Goal: Task Accomplishment & Management: Manage account settings

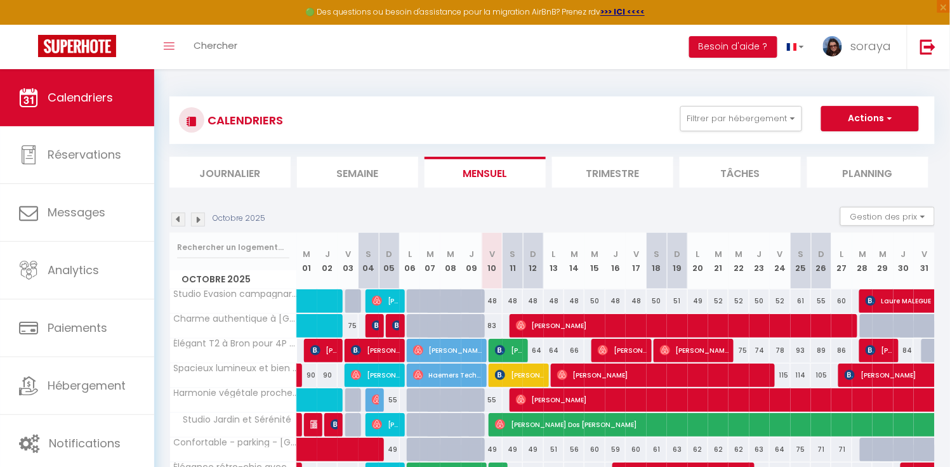
click at [180, 215] on img at bounding box center [178, 220] width 14 height 14
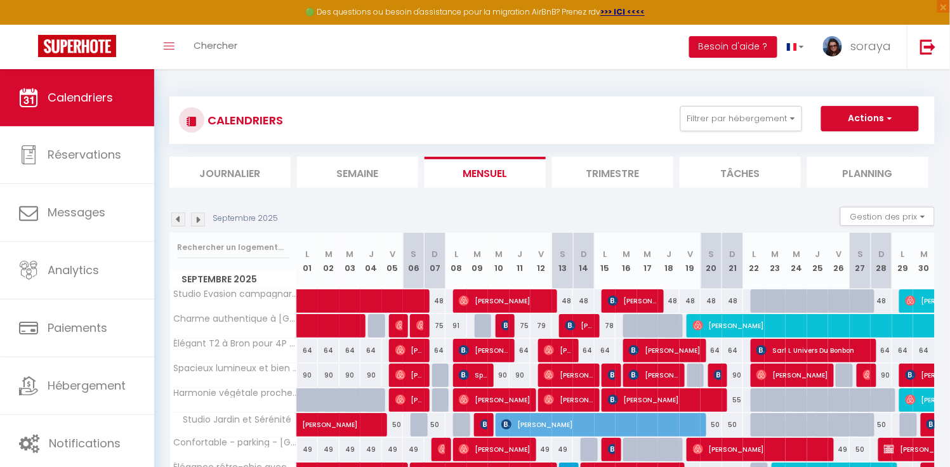
click at [176, 221] on img at bounding box center [178, 220] width 14 height 14
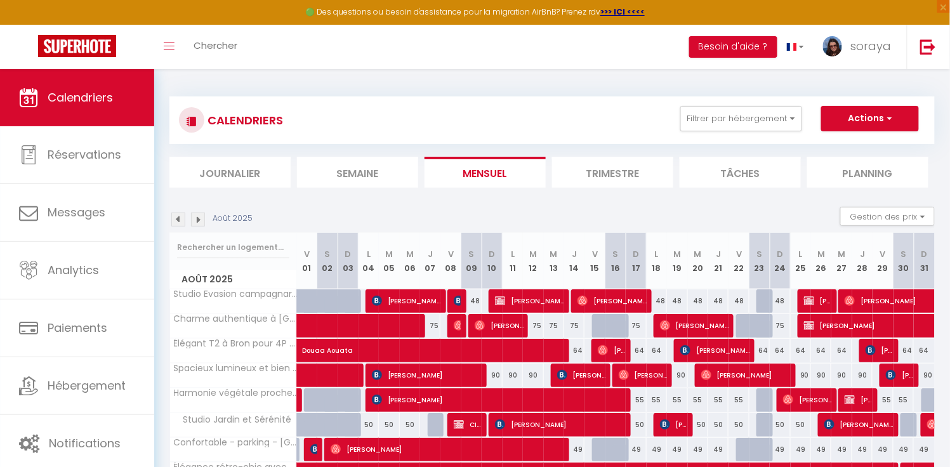
click at [176, 220] on img at bounding box center [178, 220] width 14 height 14
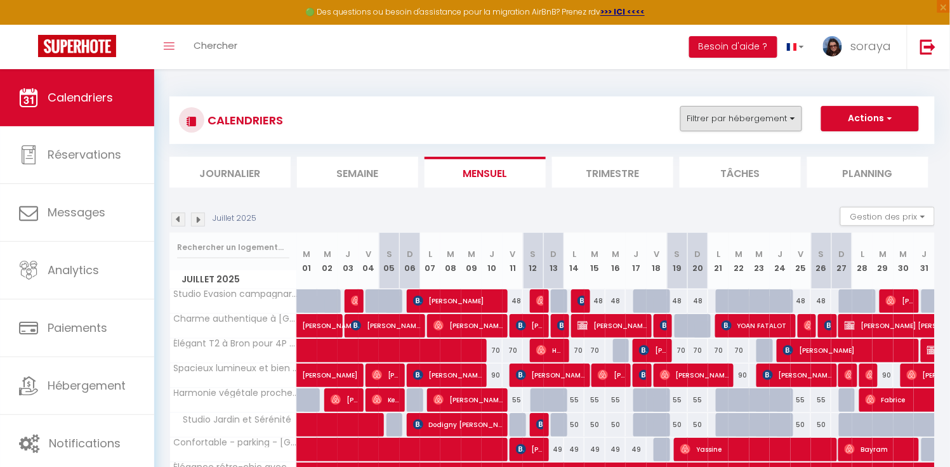
click at [781, 115] on button "Filtrer par hébergement" at bounding box center [741, 118] width 122 height 25
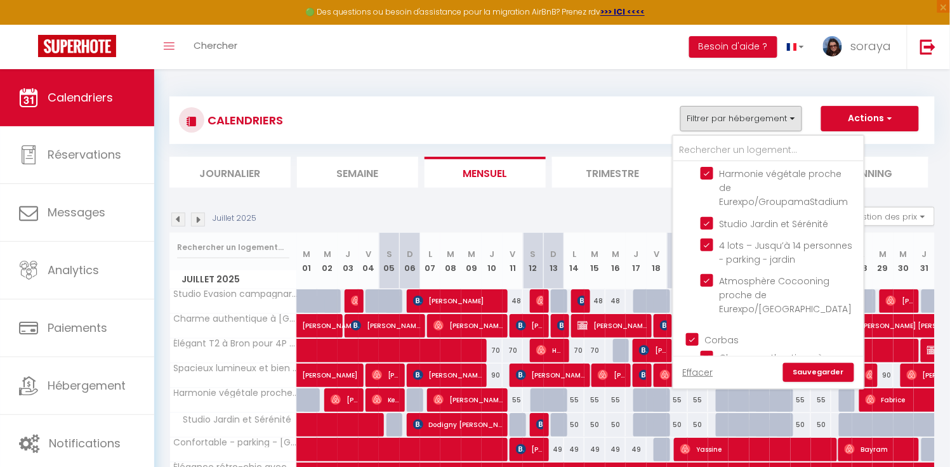
click at [695, 333] on input "Corbas" at bounding box center [781, 339] width 190 height 13
checkbox input "false"
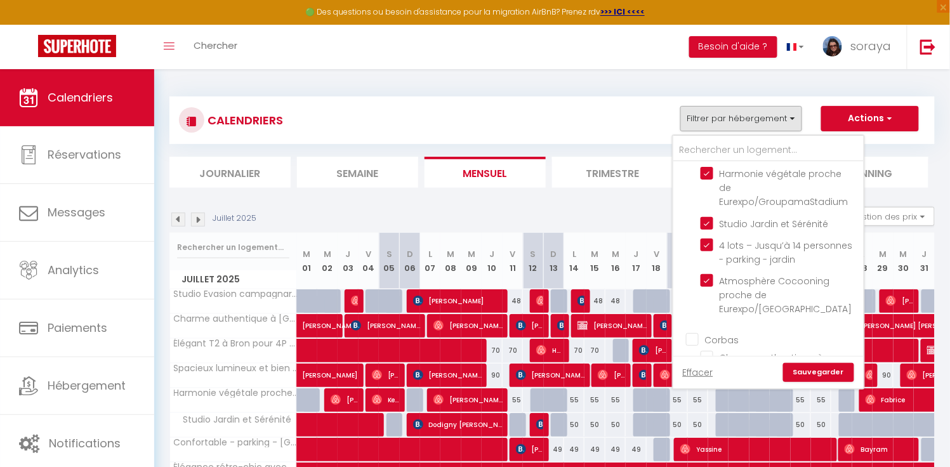
checkbox input "false"
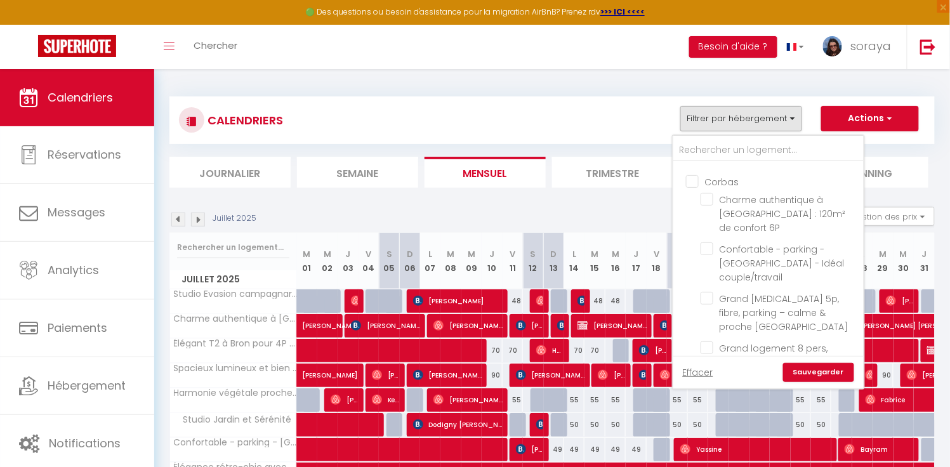
scroll to position [229, 0]
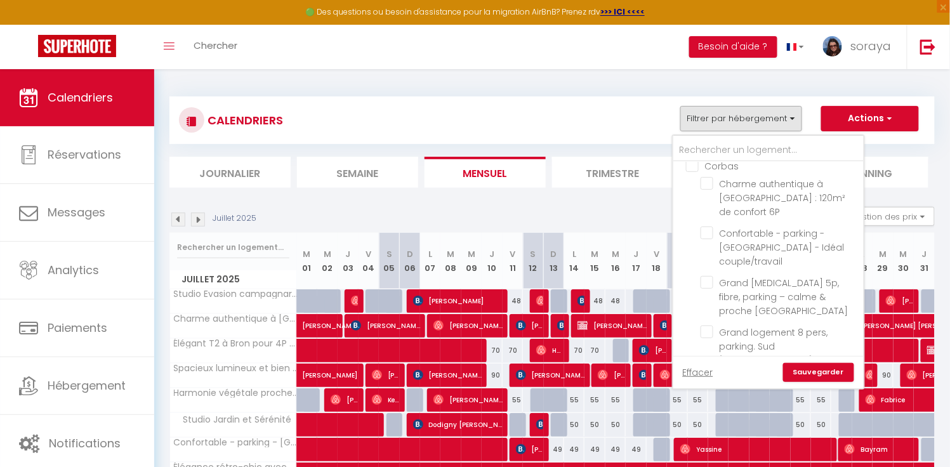
click at [691, 398] on input "Lyon9" at bounding box center [781, 404] width 190 height 13
checkbox input "false"
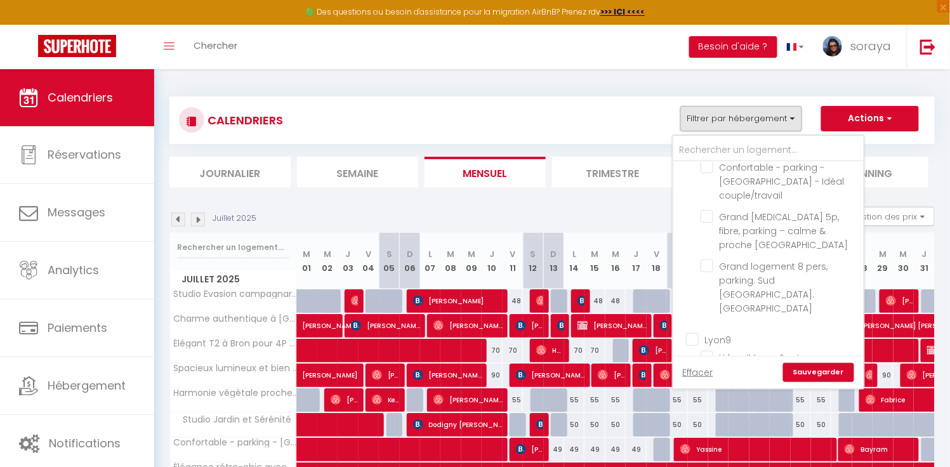
scroll to position [323, 0]
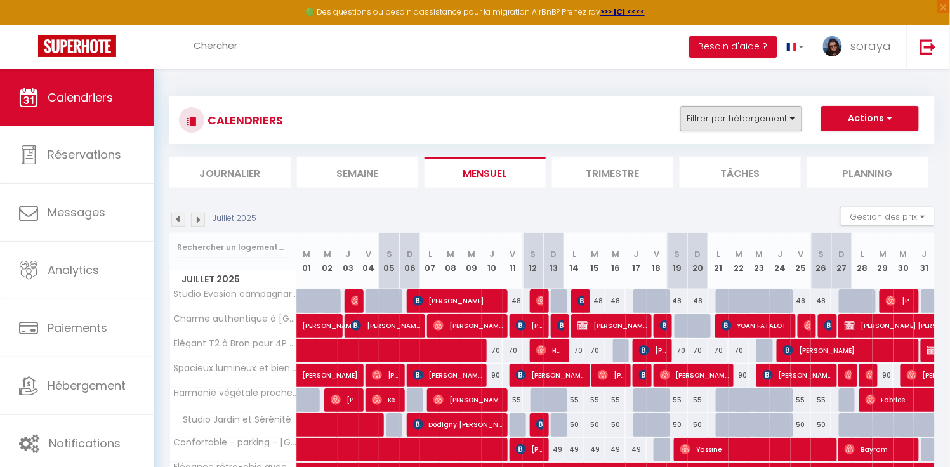
click at [791, 125] on button "Filtrer par hébergement" at bounding box center [741, 118] width 122 height 25
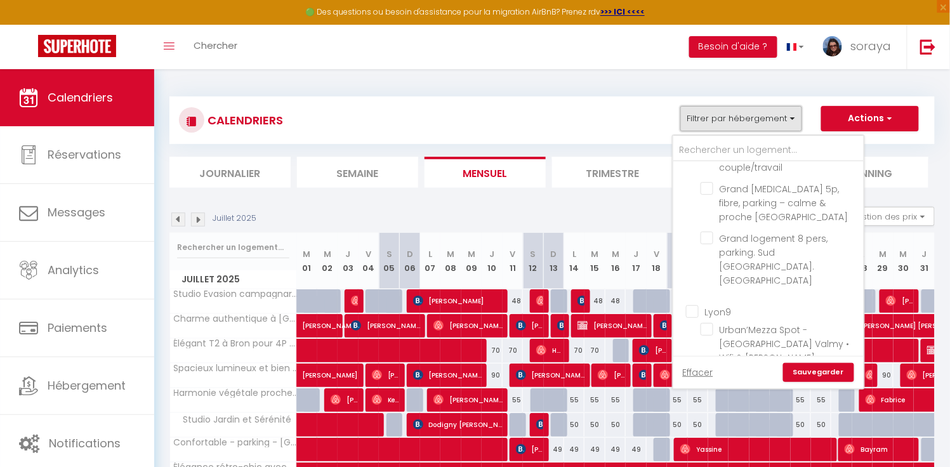
scroll to position [357, 0]
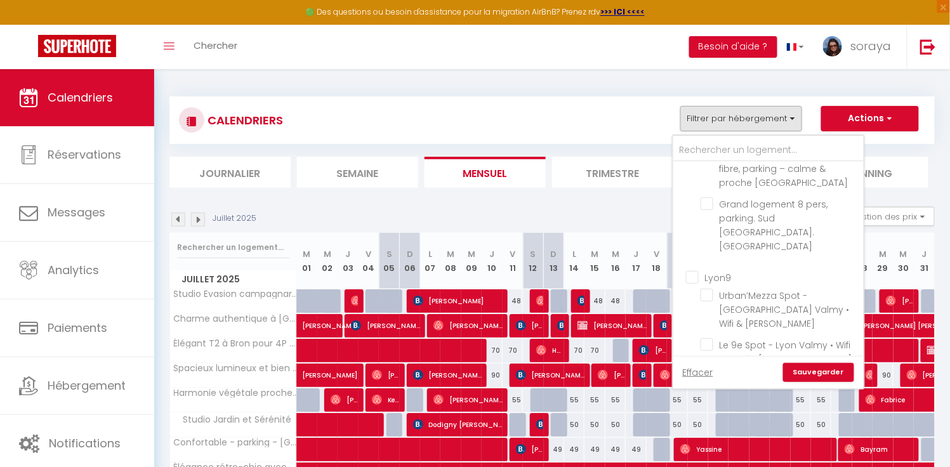
click at [692, 383] on input "Autres" at bounding box center [781, 389] width 190 height 13
checkbox input "false"
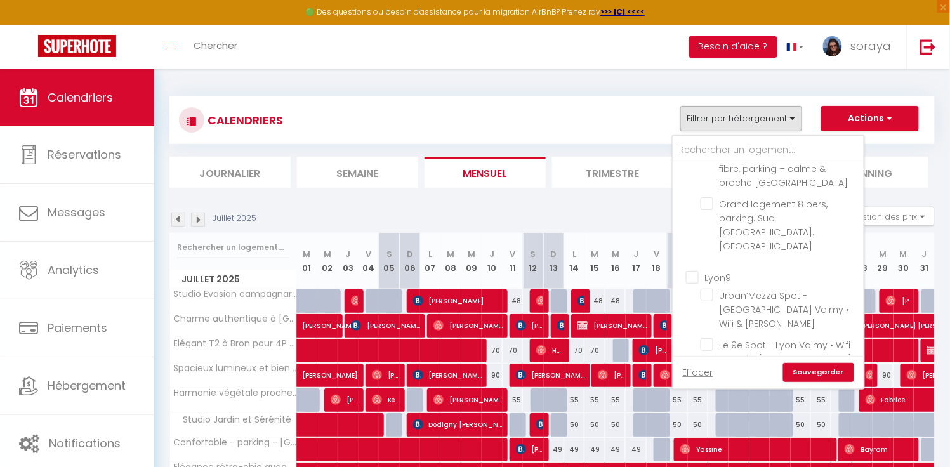
checkbox input "false"
click at [811, 374] on link "Sauvegarder" at bounding box center [818, 372] width 71 height 19
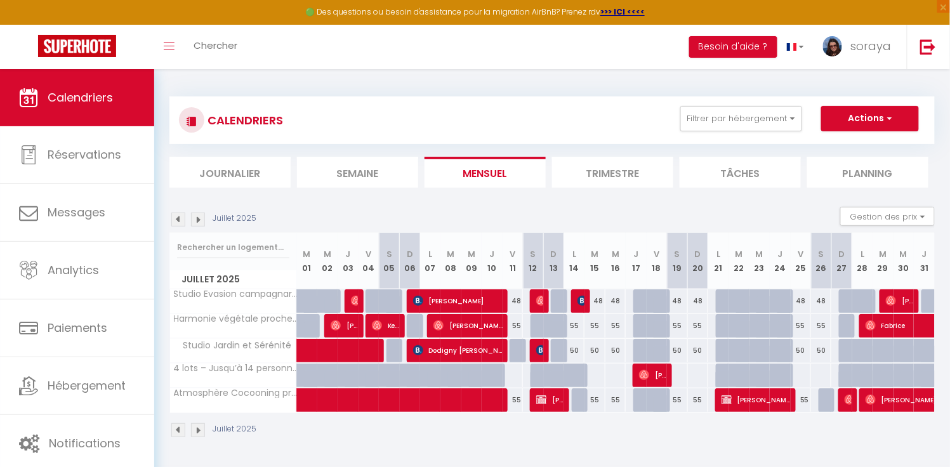
click at [767, 378] on div at bounding box center [767, 383] width 20 height 24
type input "Mer 23 Juillet 2025"
type input "Jeu 24 Juillet 2025"
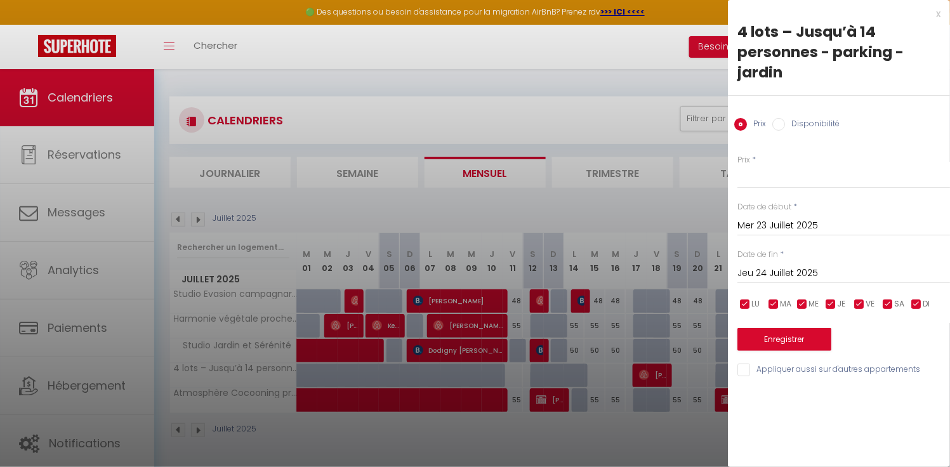
click at [934, 17] on div "x" at bounding box center [834, 13] width 213 height 15
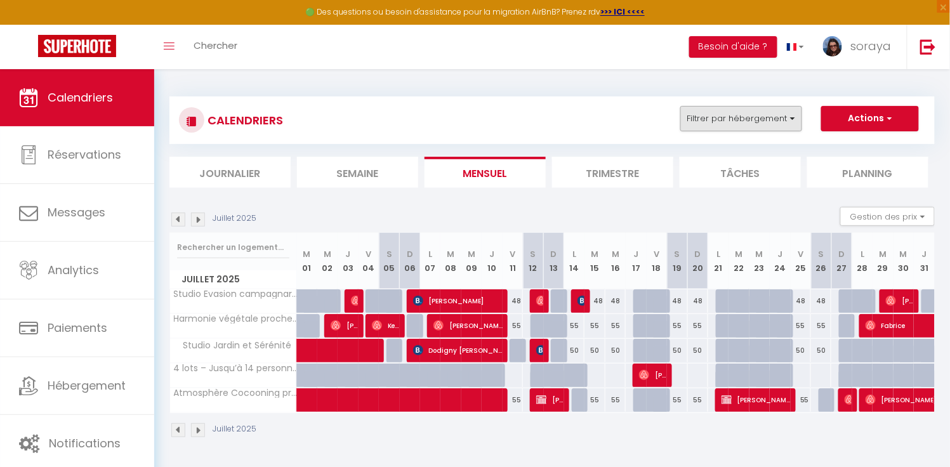
click at [764, 113] on button "Filtrer par hébergement" at bounding box center [741, 118] width 122 height 25
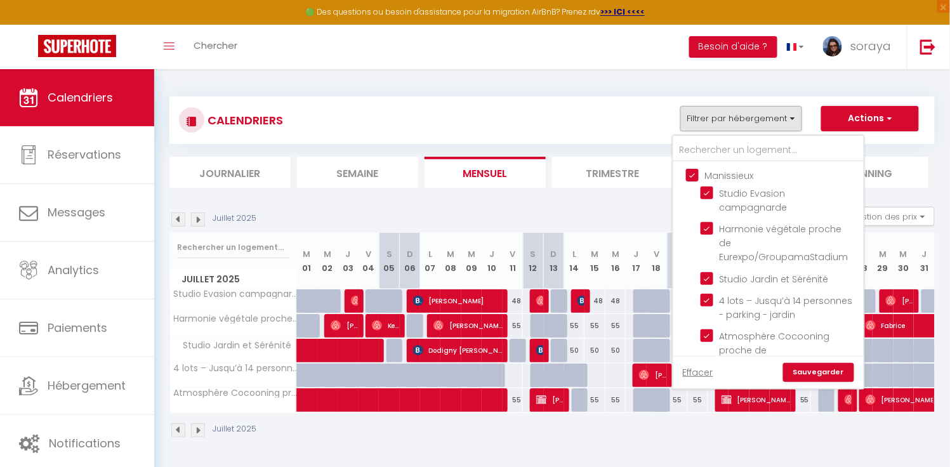
click at [692, 175] on input "Manissieux" at bounding box center [781, 174] width 190 height 13
checkbox input "false"
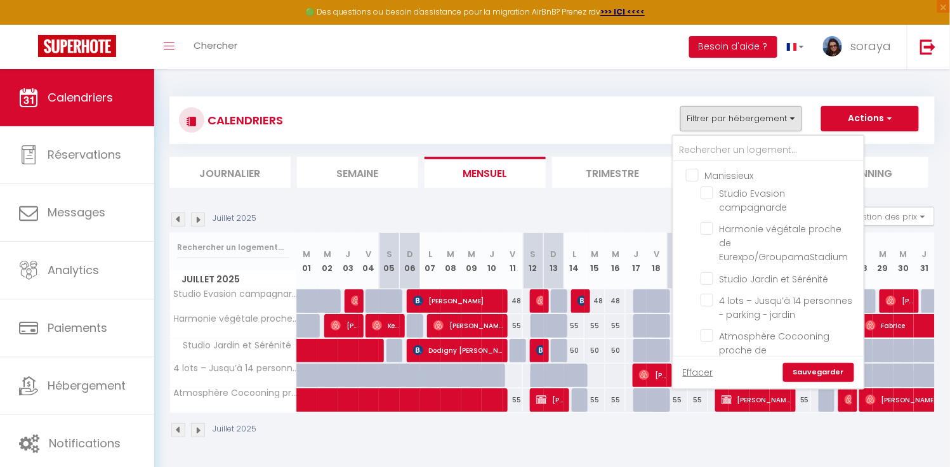
checkbox input "false"
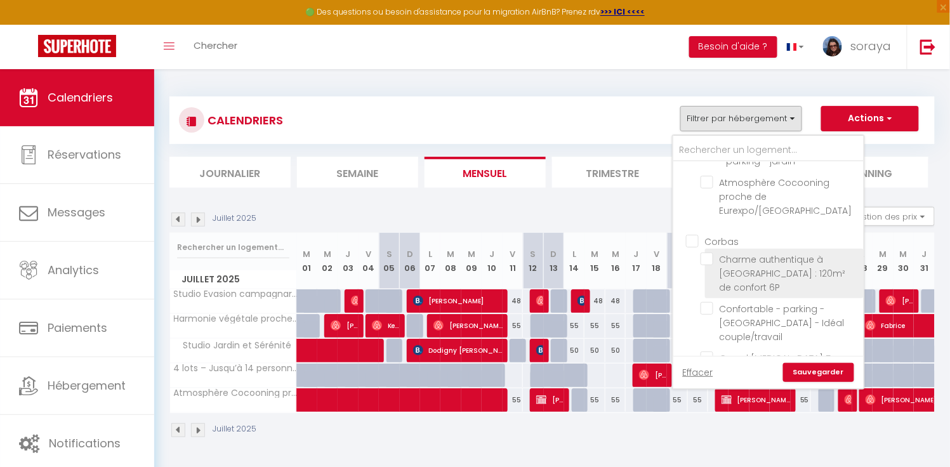
scroll to position [154, 0]
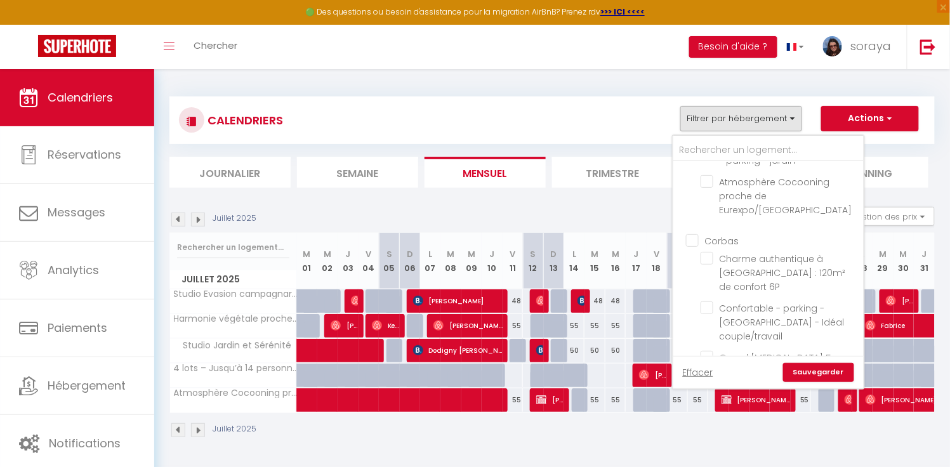
click at [696, 234] on input "Corbas" at bounding box center [781, 240] width 190 height 13
checkbox input "true"
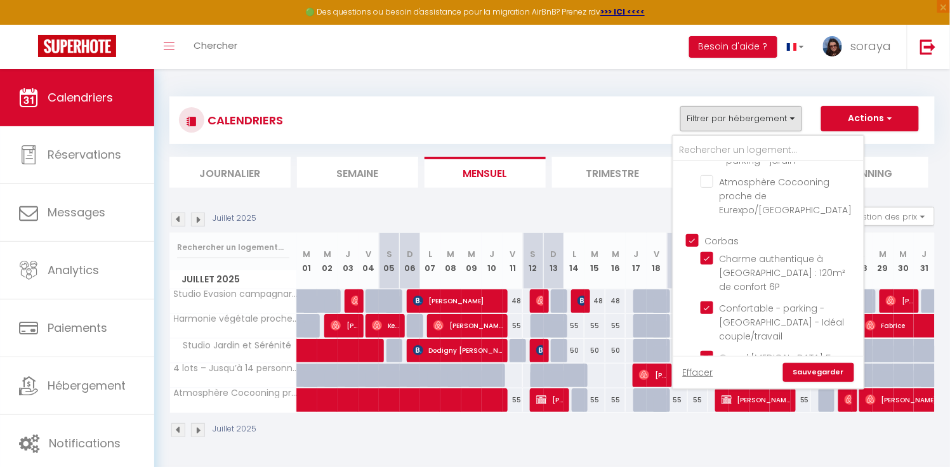
checkbox input "true"
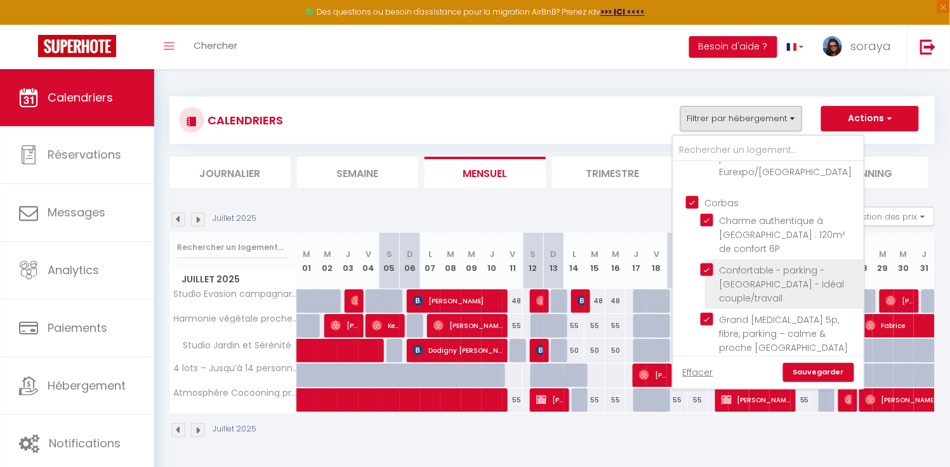
scroll to position [195, 0]
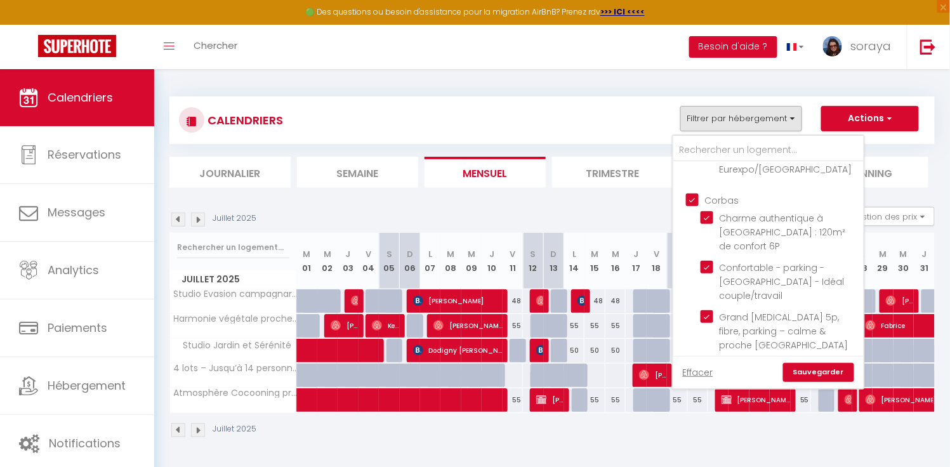
click at [809, 380] on link "Sauvegarder" at bounding box center [818, 372] width 71 height 19
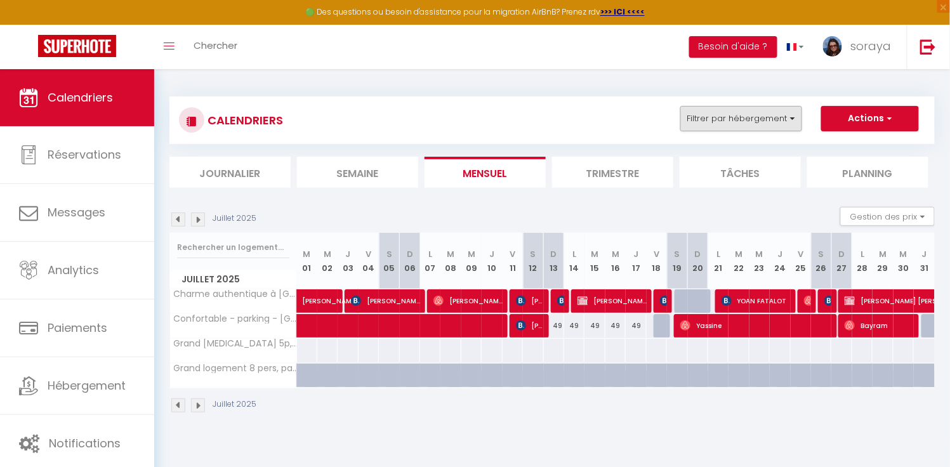
click at [790, 113] on button "Filtrer par hébergement" at bounding box center [741, 118] width 122 height 25
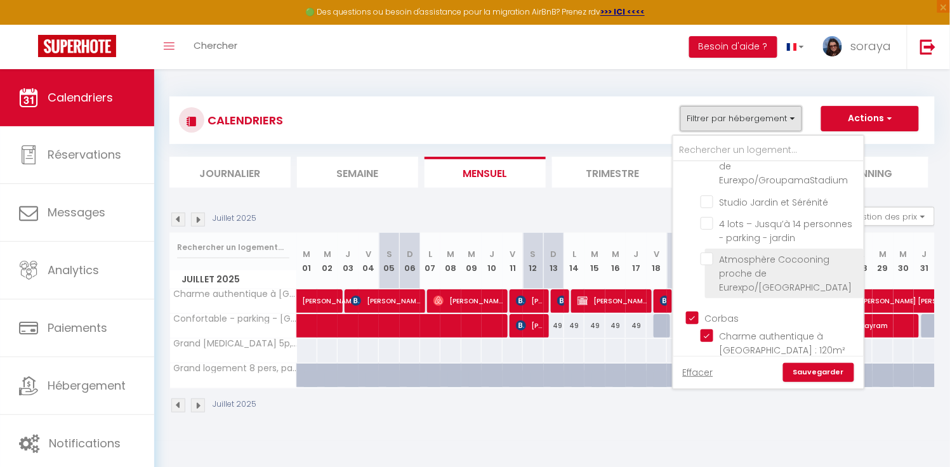
scroll to position [91, 0]
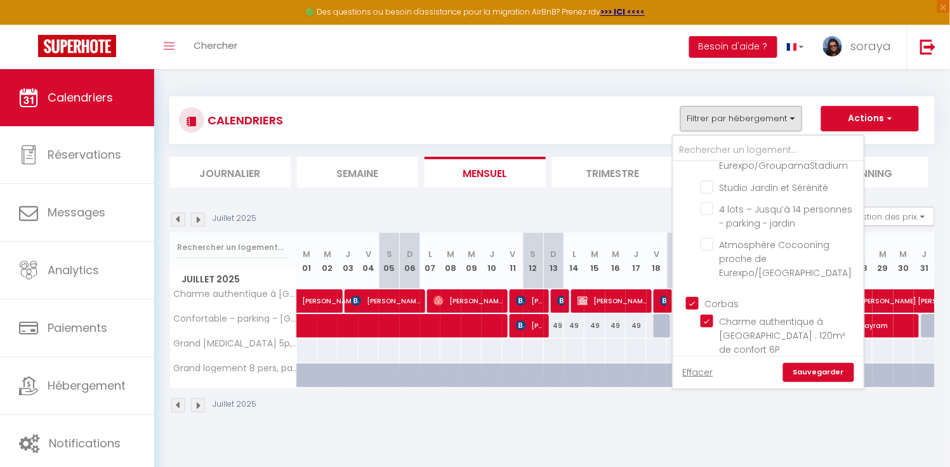
click at [696, 296] on input "Corbas" at bounding box center [781, 302] width 190 height 13
checkbox input "false"
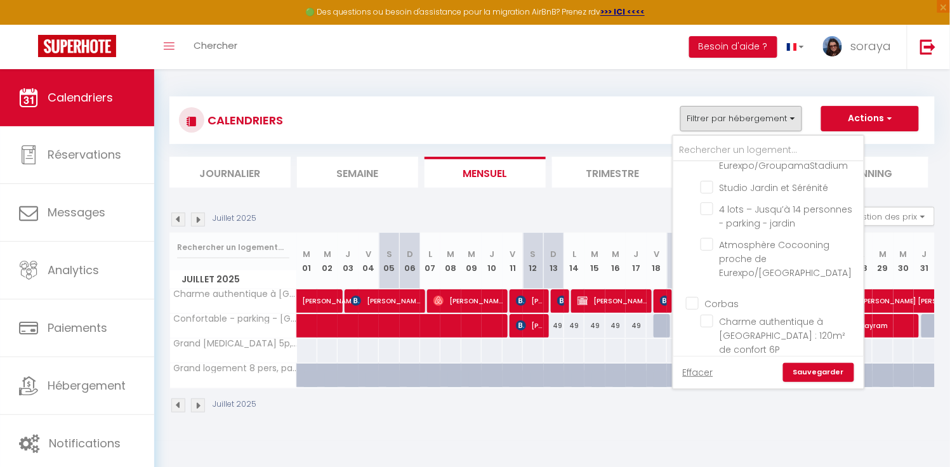
checkbox input "false"
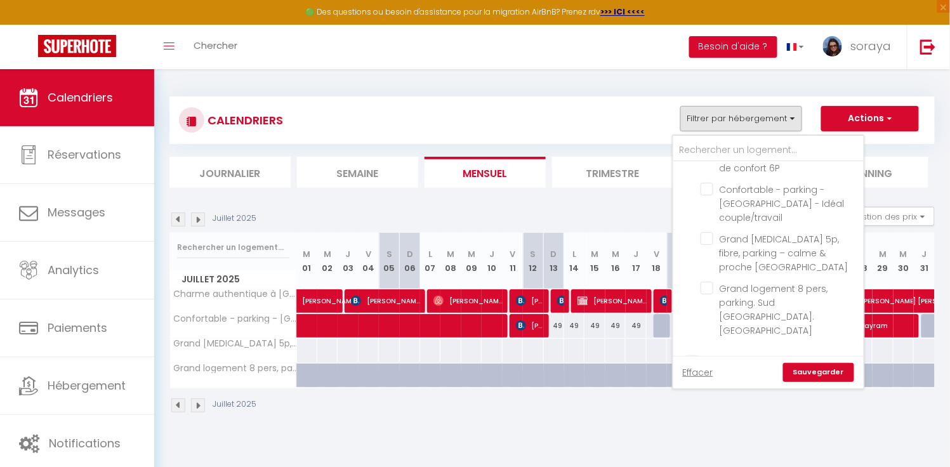
scroll to position [275, 0]
click at [696, 352] on input "Lyon9" at bounding box center [781, 358] width 190 height 13
checkbox input "true"
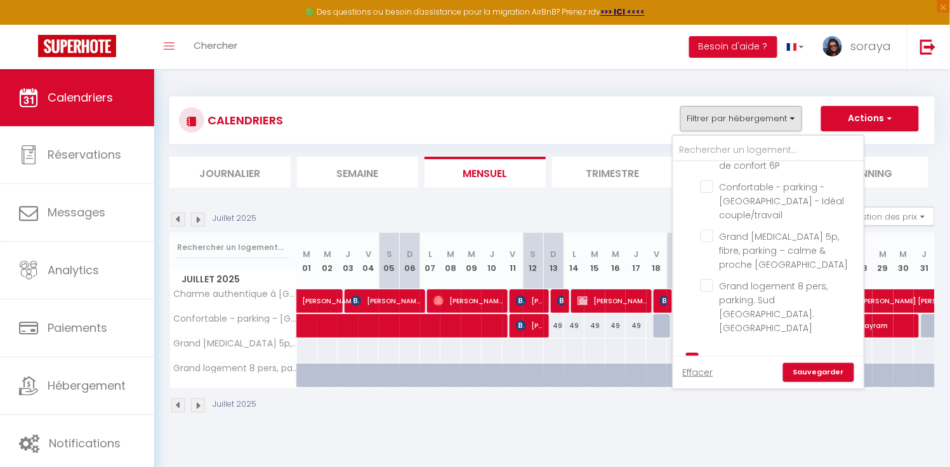
click at [816, 377] on link "Sauvegarder" at bounding box center [818, 372] width 71 height 19
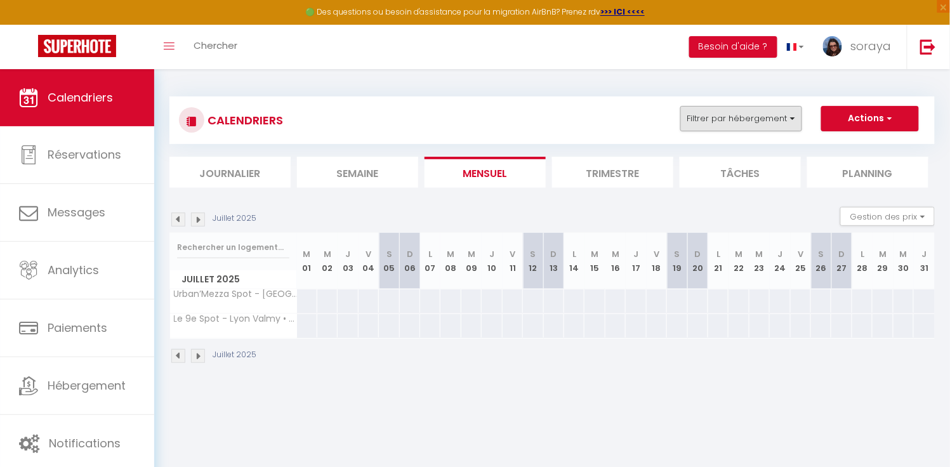
click at [792, 123] on button "Filtrer par hébergement" at bounding box center [741, 118] width 122 height 25
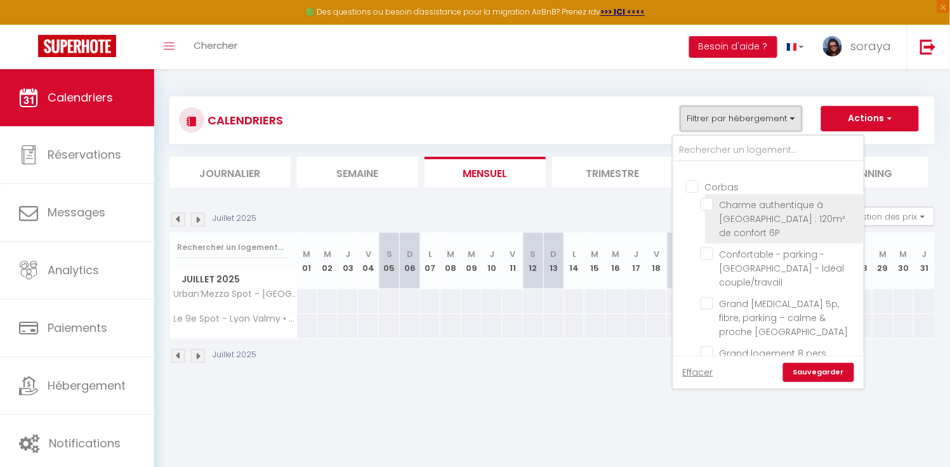
scroll to position [251, 0]
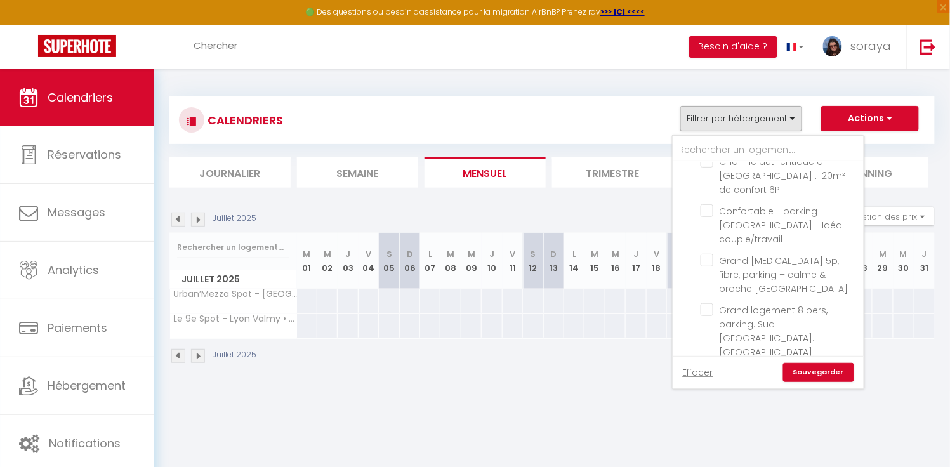
click at [694, 376] on input "Lyon9" at bounding box center [781, 382] width 190 height 13
checkbox input "false"
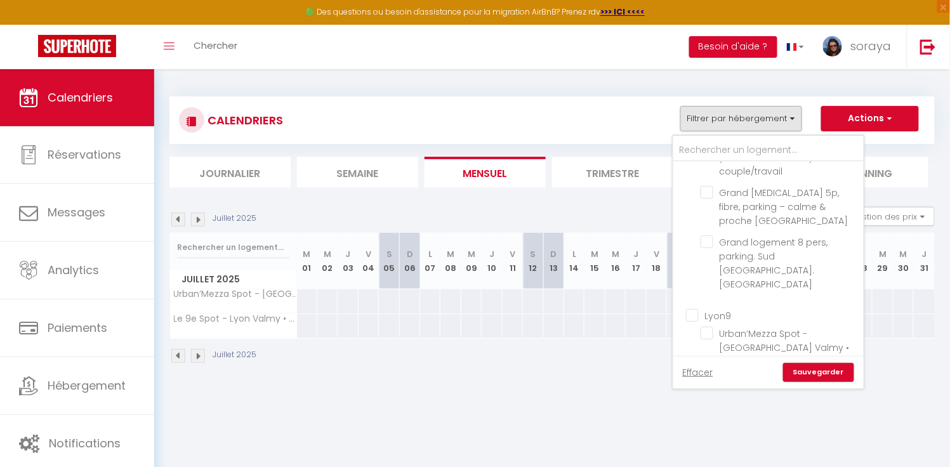
scroll to position [361, 0]
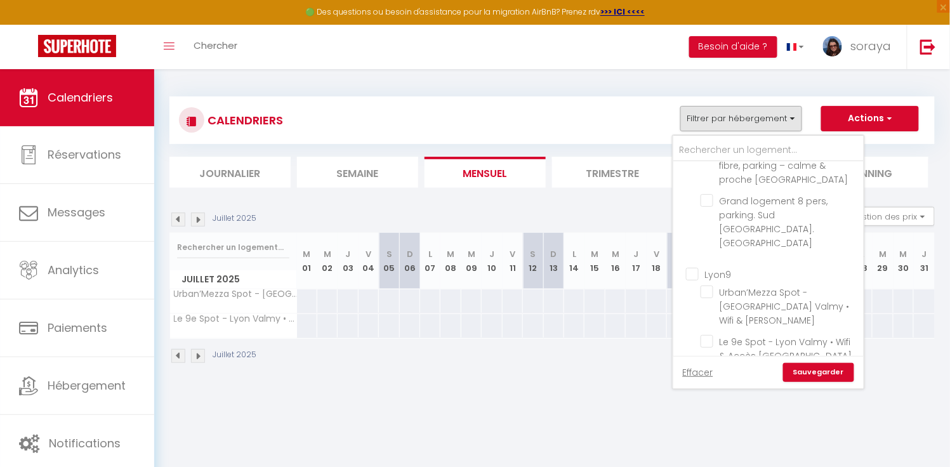
click at [696, 380] on input "Autres" at bounding box center [781, 386] width 190 height 13
checkbox input "true"
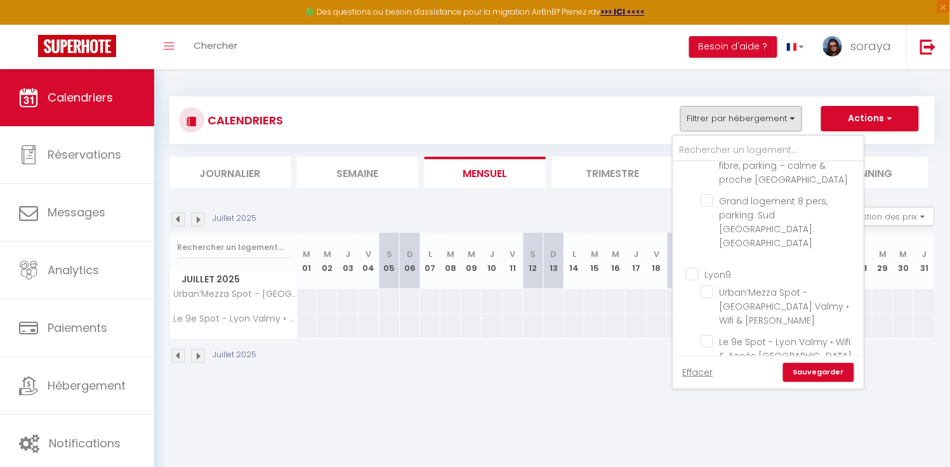
checkbox input "true"
click at [802, 378] on link "Sauvegarder" at bounding box center [818, 372] width 71 height 19
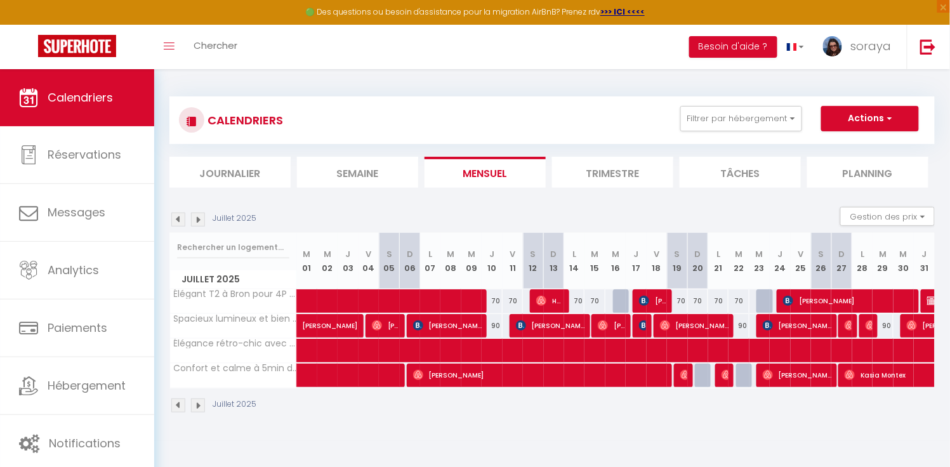
click at [927, 304] on div at bounding box center [931, 301] width 21 height 24
click at [929, 303] on img at bounding box center [932, 301] width 10 height 10
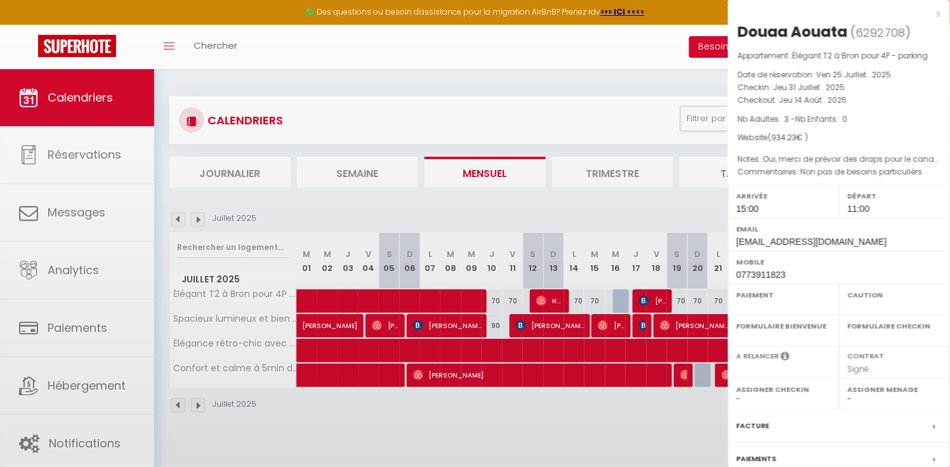
select select "OK"
select select "1"
select select "0"
select select "1"
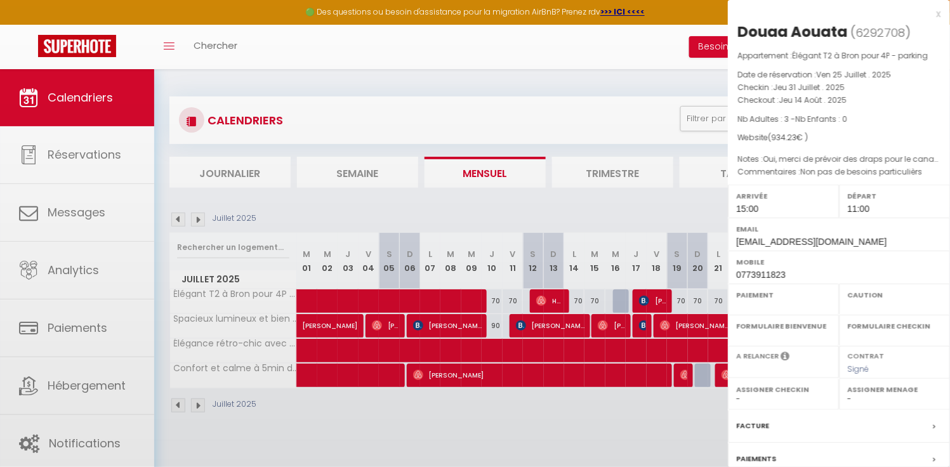
select select
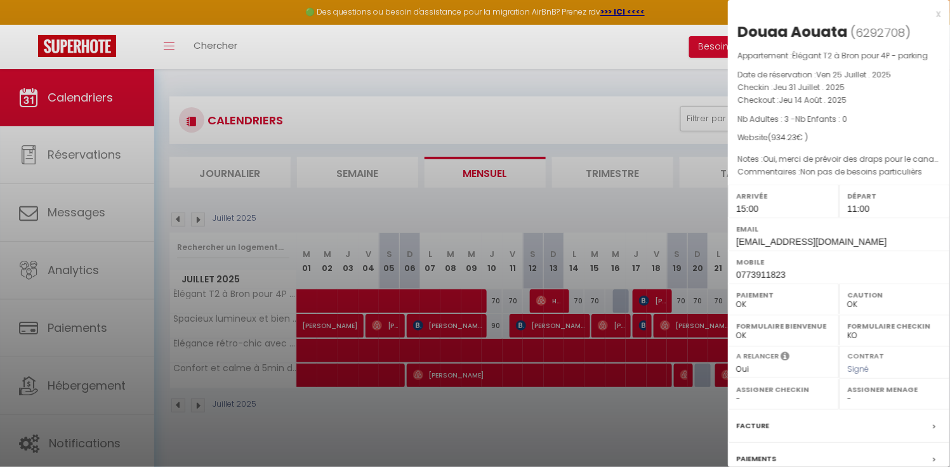
click at [684, 435] on div at bounding box center [475, 233] width 950 height 467
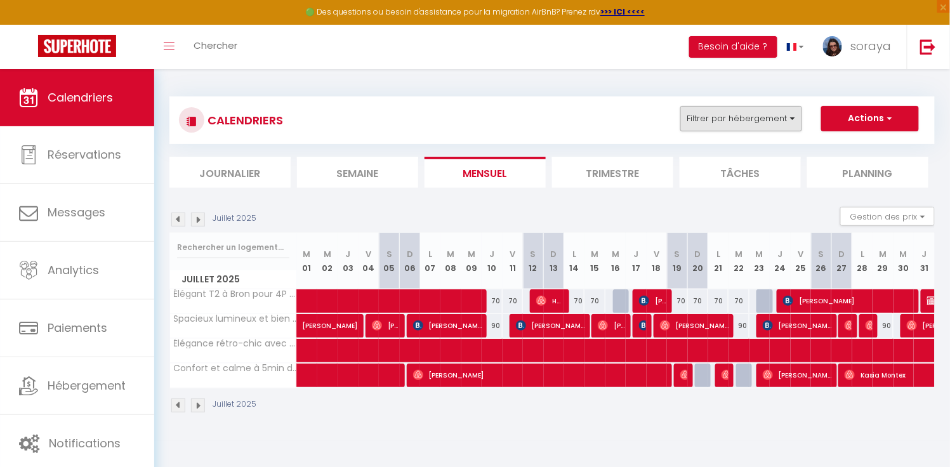
click at [798, 120] on button "Filtrer par hébergement" at bounding box center [741, 118] width 122 height 25
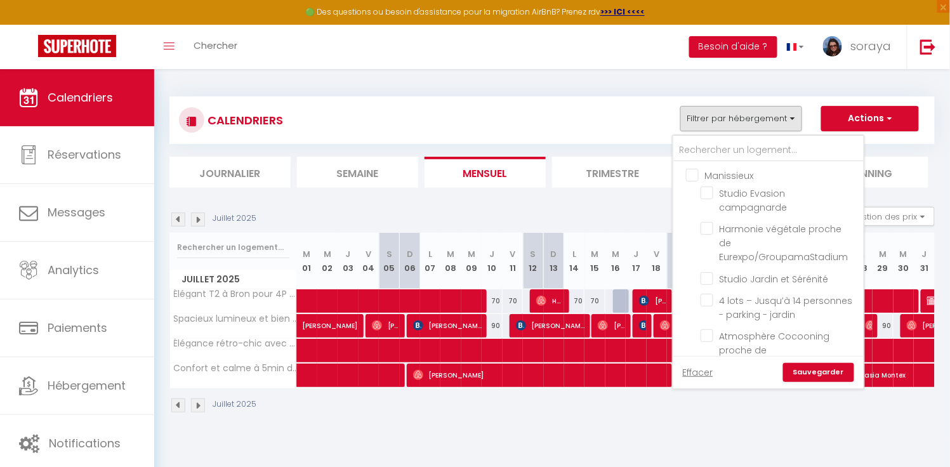
click at [692, 173] on input "Manissieux" at bounding box center [781, 174] width 190 height 13
checkbox input "true"
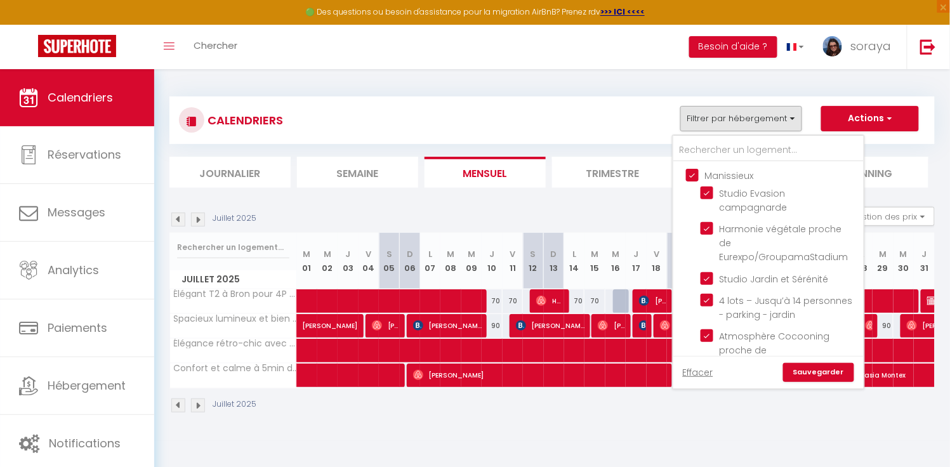
checkbox input "true"
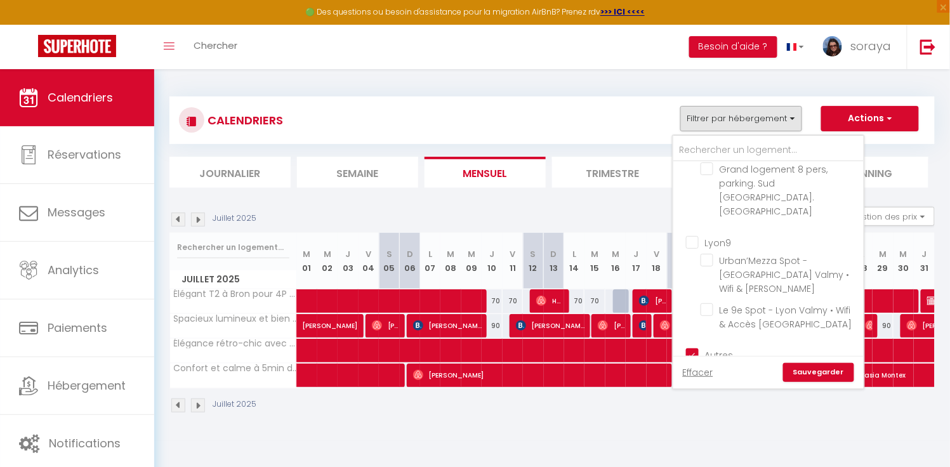
scroll to position [409, 0]
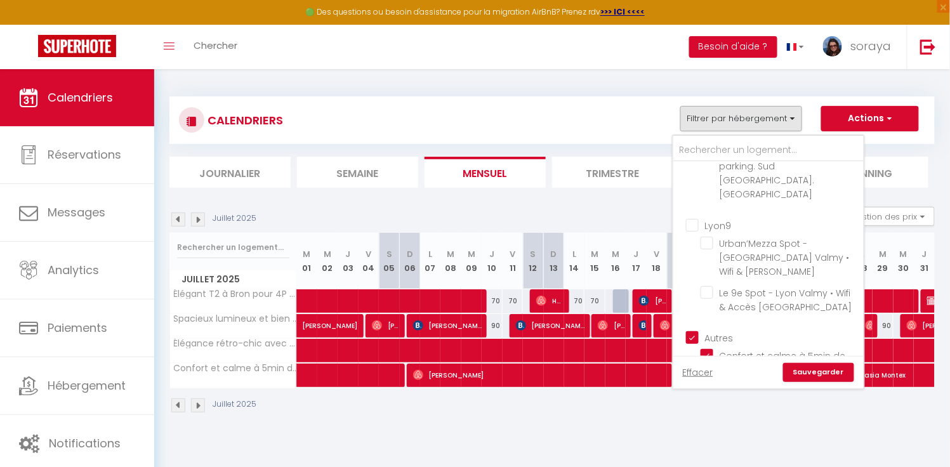
click at [694, 331] on input "Autres" at bounding box center [781, 337] width 190 height 13
checkbox input "false"
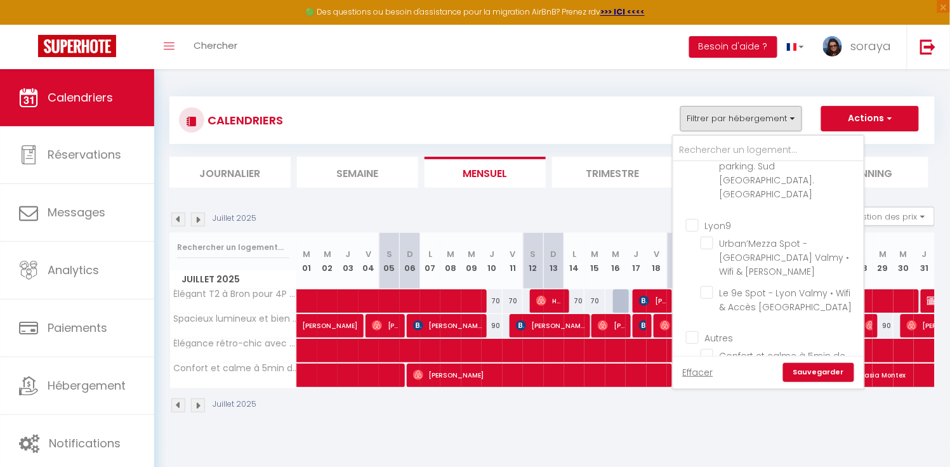
checkbox input "false"
click at [817, 380] on link "Sauvegarder" at bounding box center [818, 372] width 71 height 19
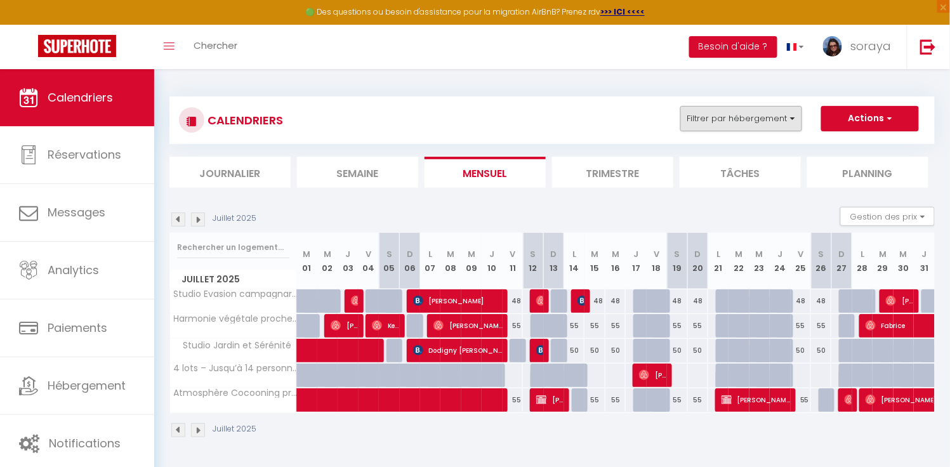
click at [797, 116] on button "Filtrer par hébergement" at bounding box center [741, 118] width 122 height 25
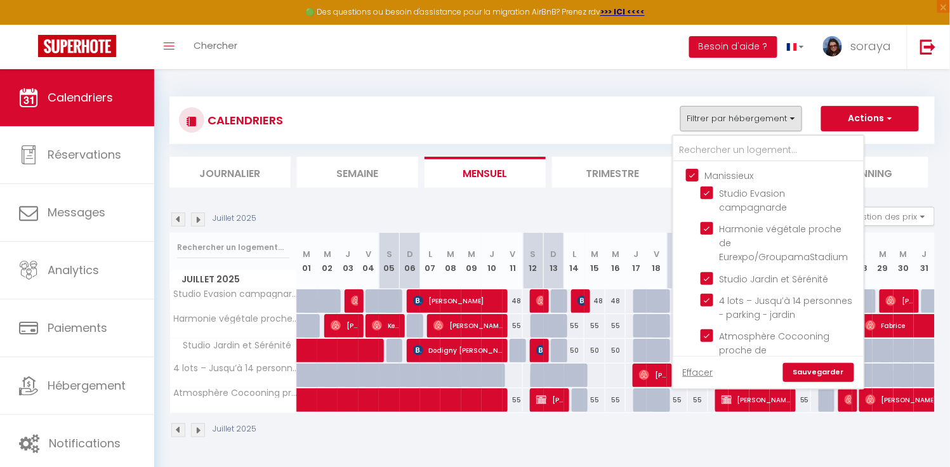
click at [696, 170] on input "Manissieux" at bounding box center [781, 174] width 190 height 13
checkbox input "false"
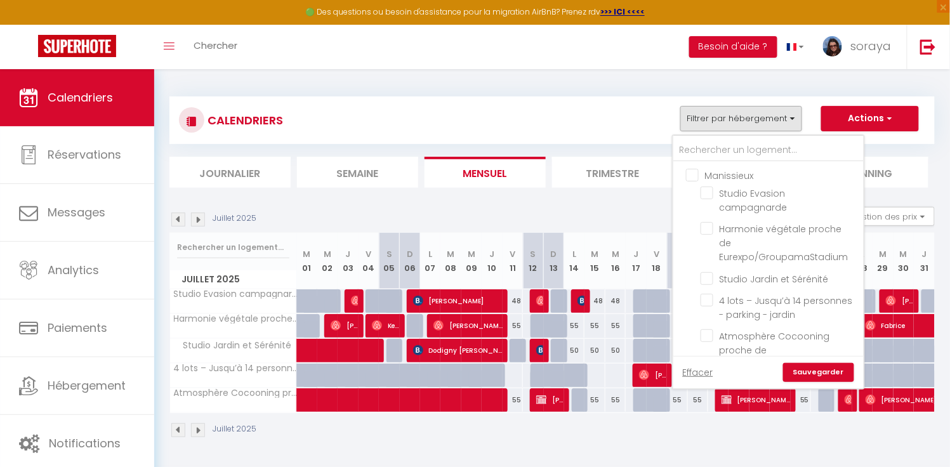
checkbox input "false"
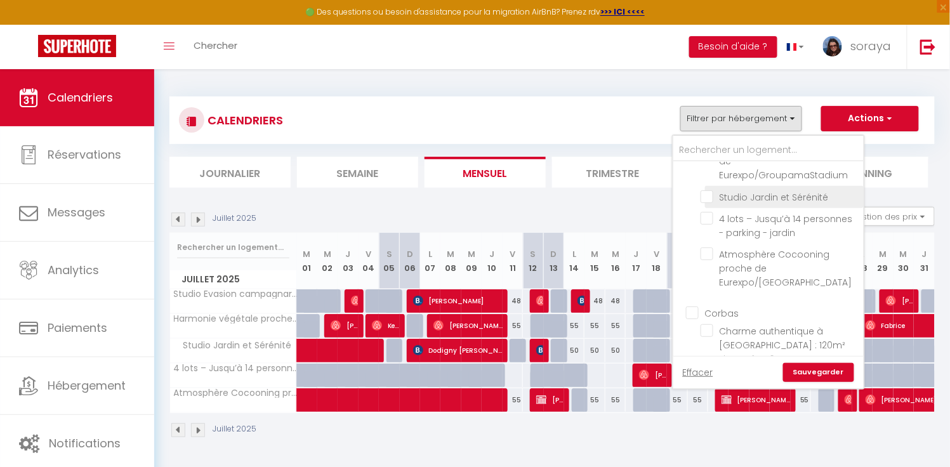
scroll to position [102, 0]
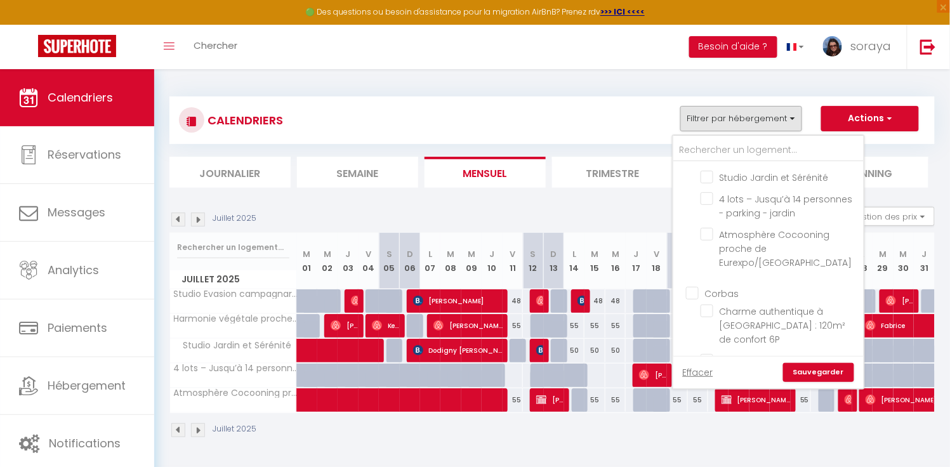
click at [692, 286] on input "Corbas" at bounding box center [781, 292] width 190 height 13
checkbox input "true"
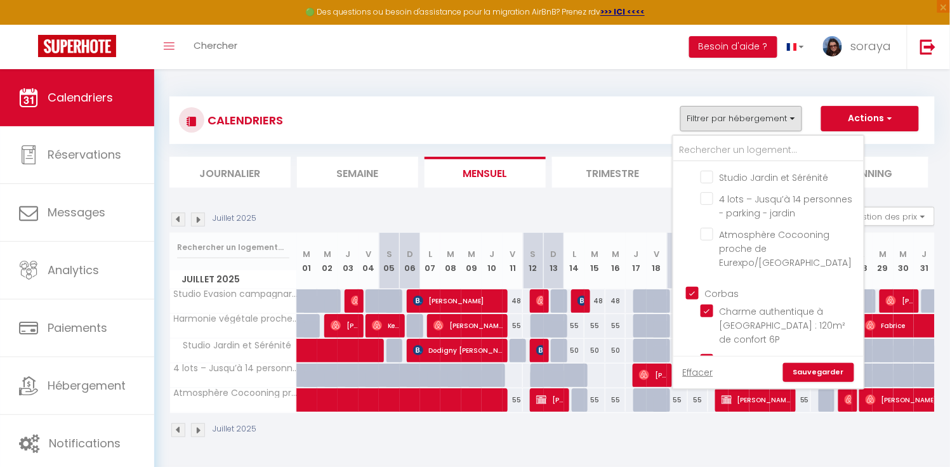
checkbox input "true"
click at [802, 371] on link "Sauvegarder" at bounding box center [818, 372] width 71 height 19
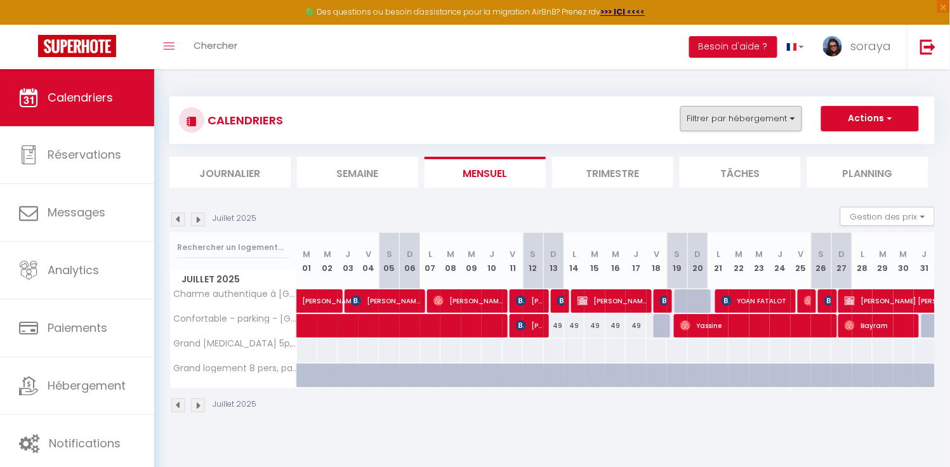
click at [772, 121] on button "Filtrer par hébergement" at bounding box center [741, 118] width 122 height 25
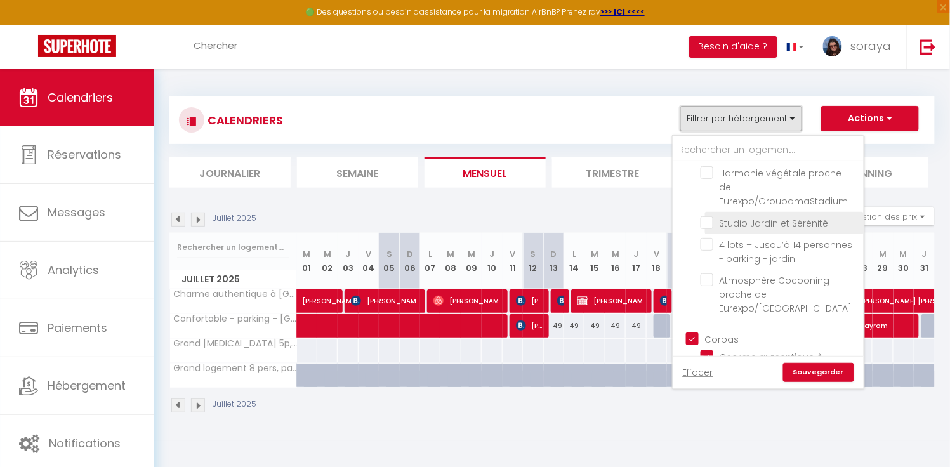
scroll to position [65, 0]
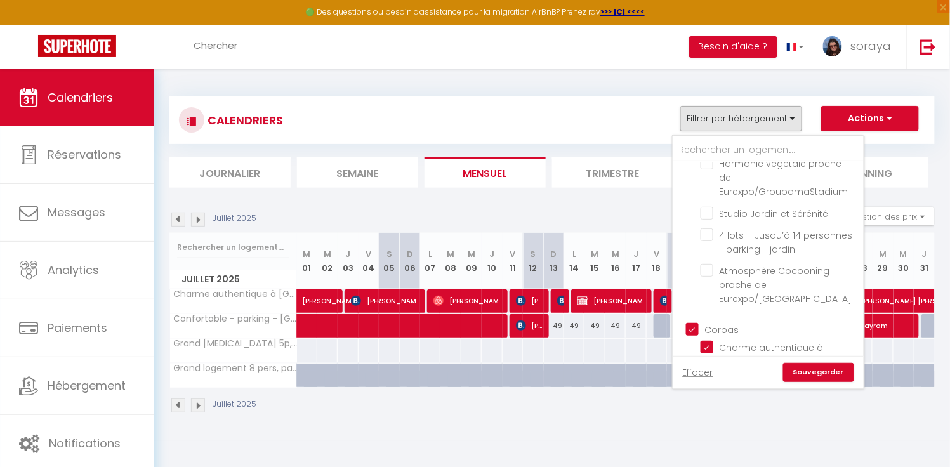
click at [690, 322] on input "Corbas" at bounding box center [781, 328] width 190 height 13
checkbox input "false"
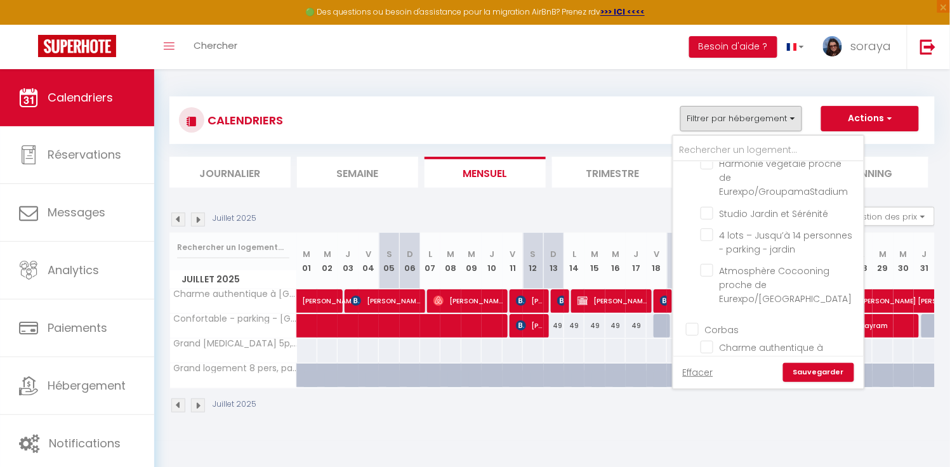
checkbox input "false"
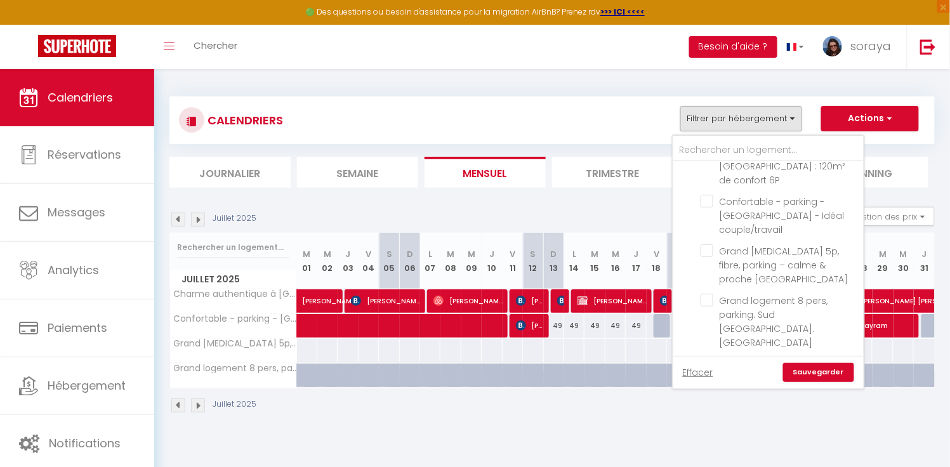
scroll to position [418, 0]
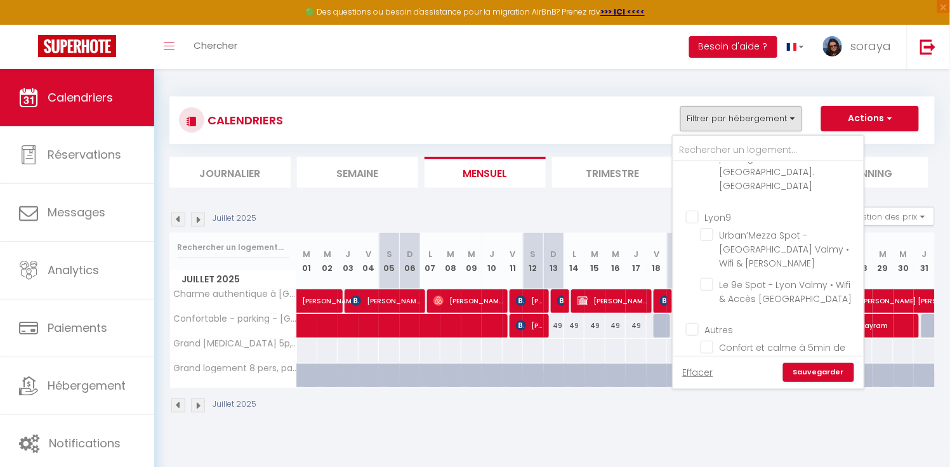
click at [693, 322] on input "Autres" at bounding box center [781, 328] width 190 height 13
checkbox input "true"
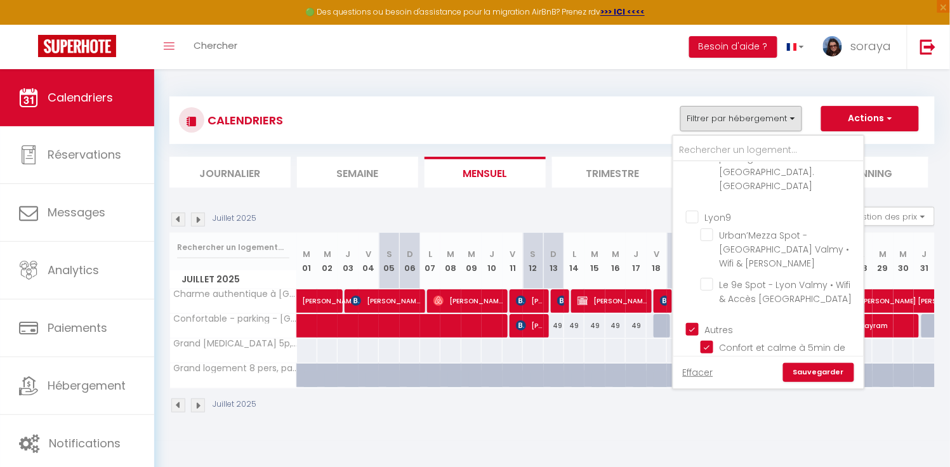
click at [713, 461] on input "Élégant T2 à Bron pour 4P - parking" at bounding box center [780, 467] width 159 height 13
checkbox input "false"
click at [807, 377] on link "Sauvegarder" at bounding box center [818, 372] width 71 height 19
